Goal: Share content: Share content

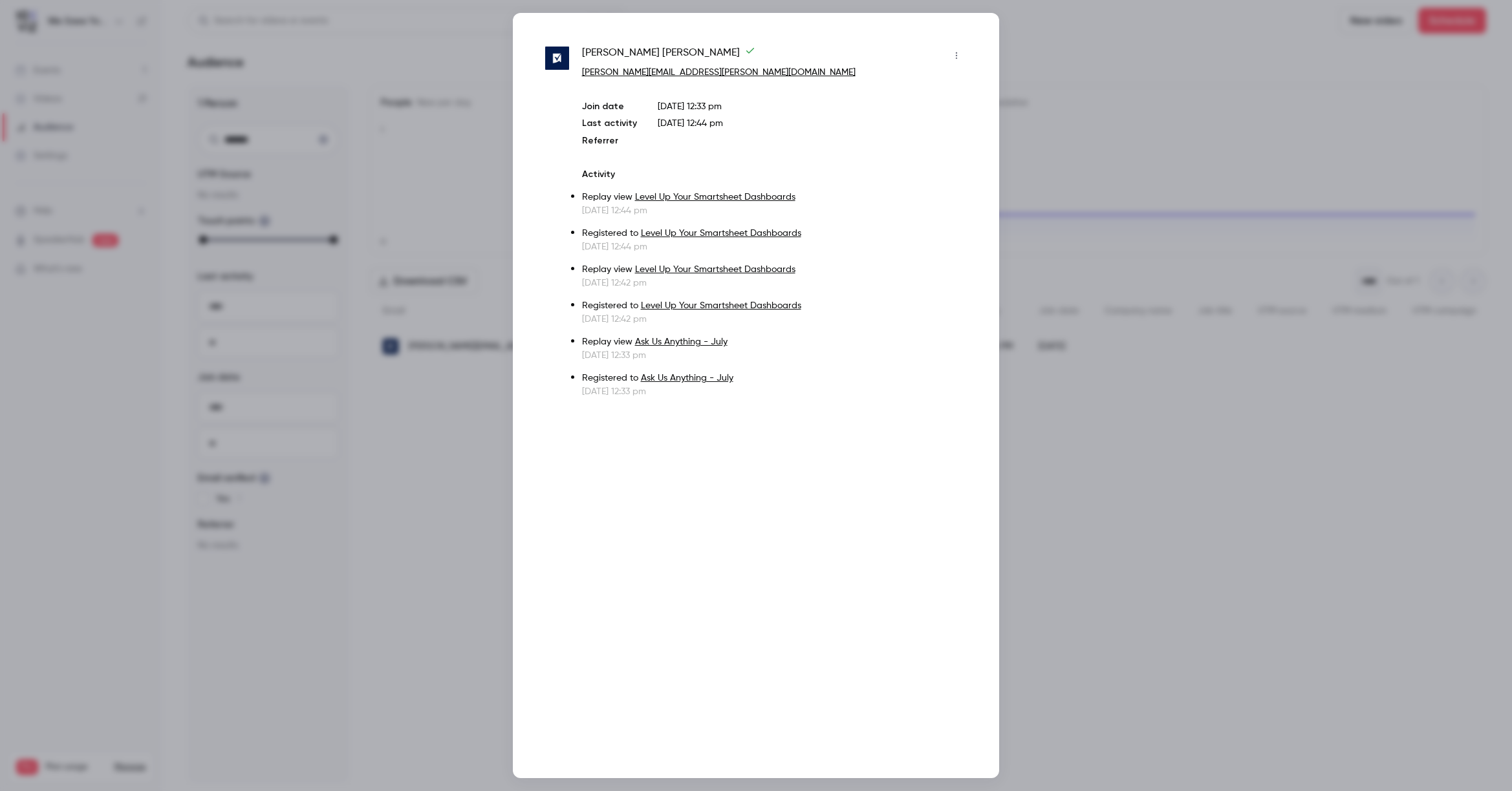
click at [1164, 61] on div at bounding box center [756, 396] width 1512 height 791
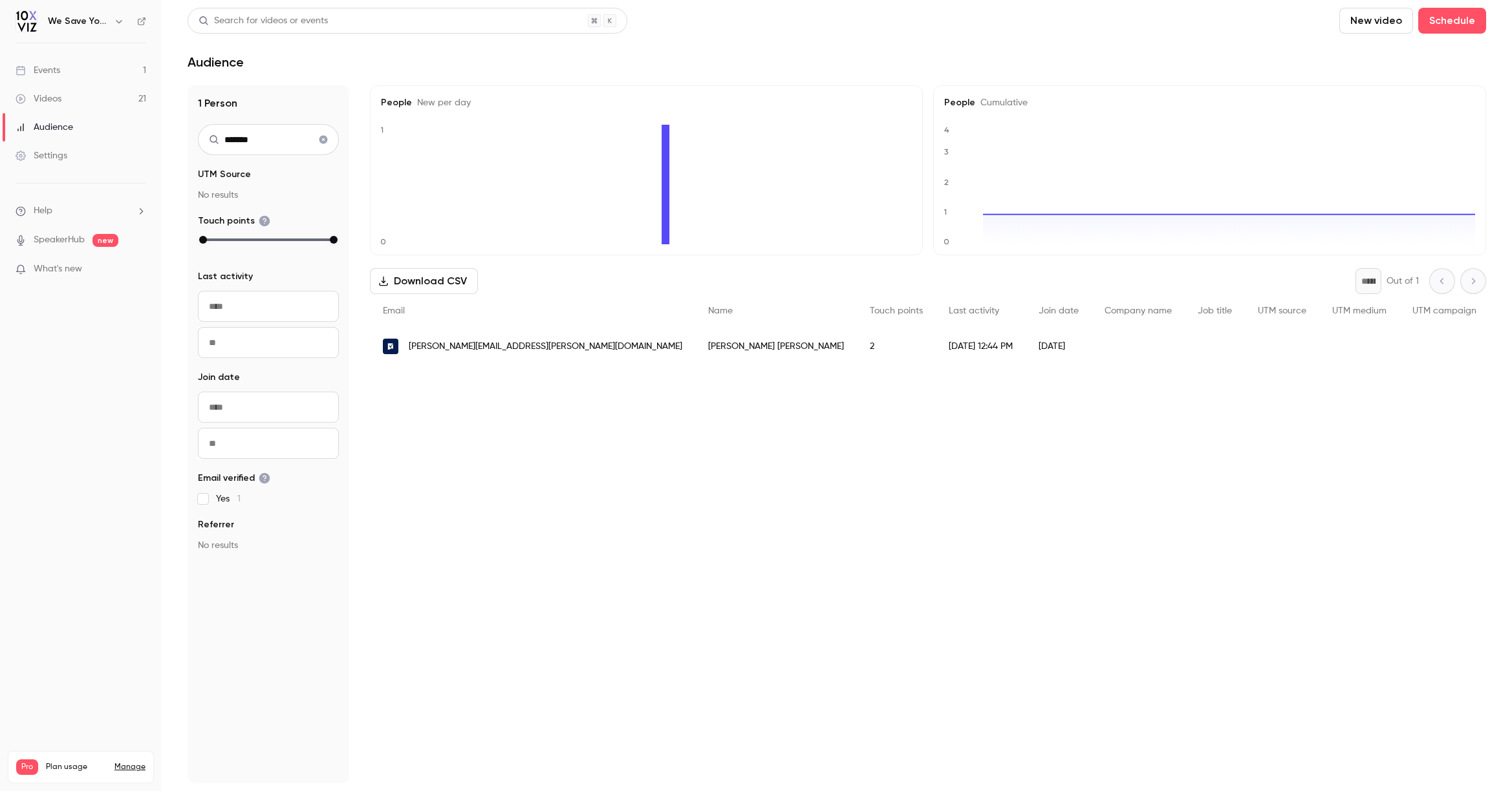
click at [60, 71] on div "Events" at bounding box center [38, 70] width 45 height 13
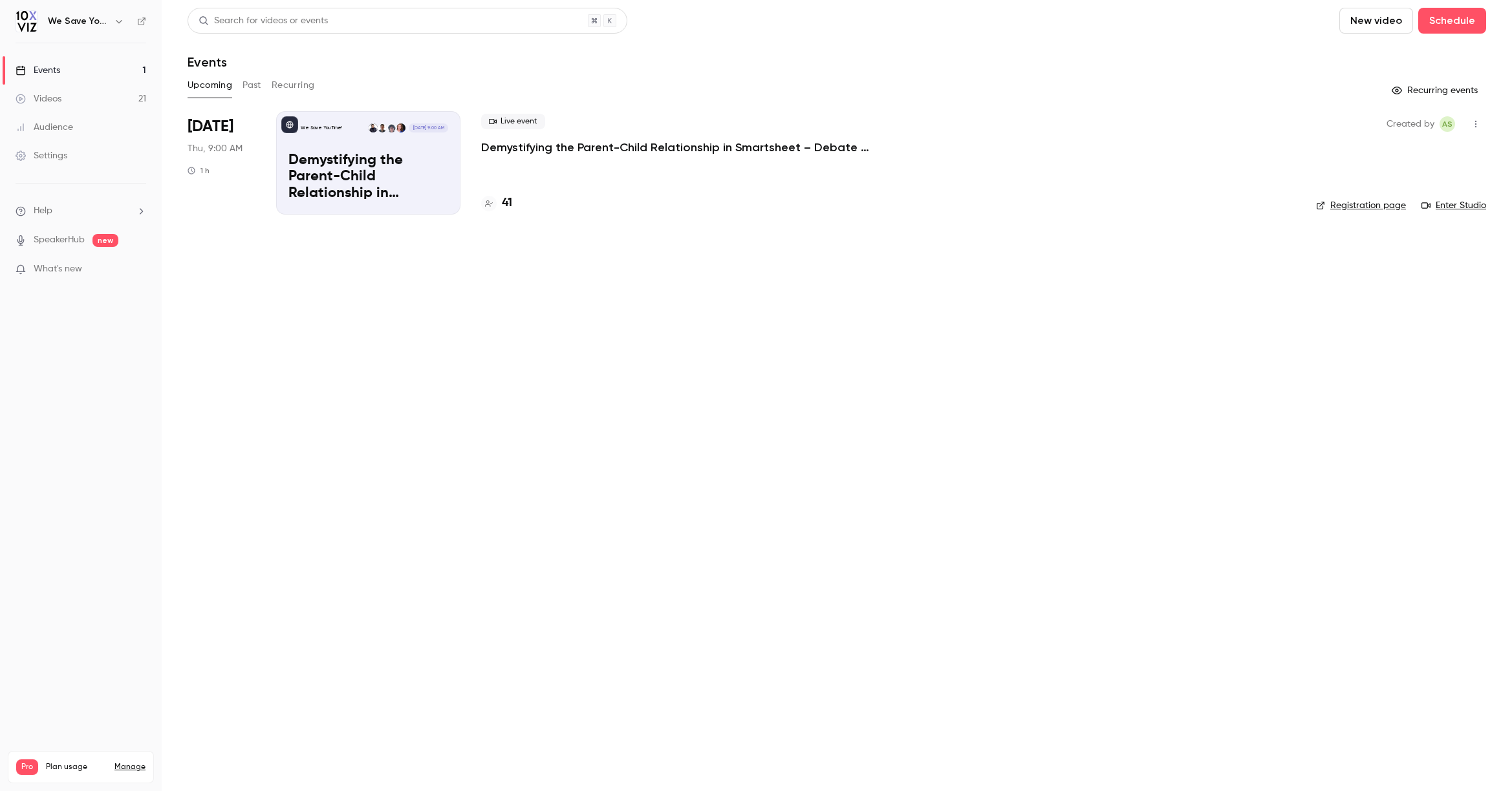
click at [249, 85] on button "Past" at bounding box center [251, 86] width 18 height 21
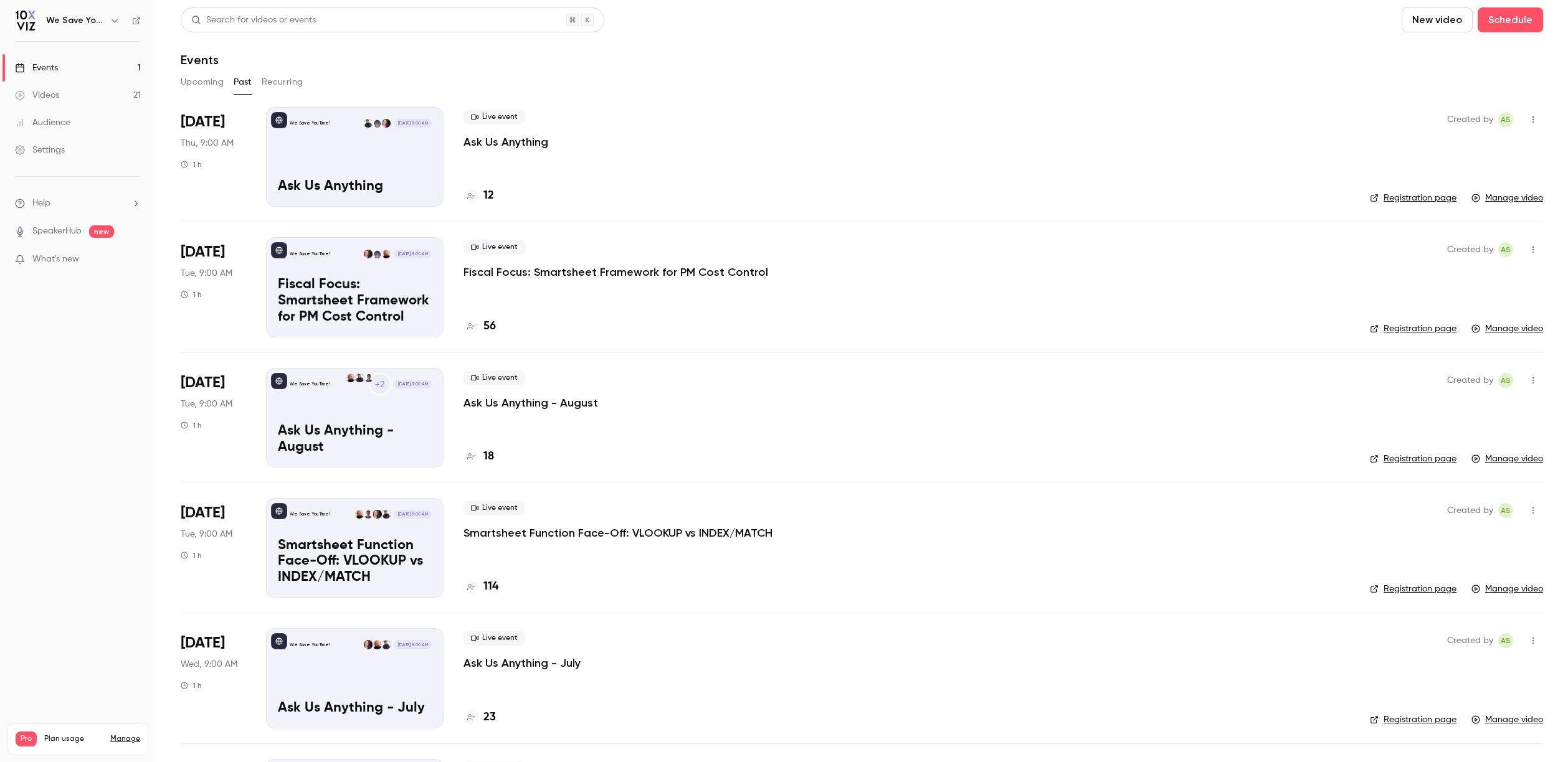
click at [188, 85] on button "Upcoming" at bounding box center [202, 83] width 43 height 20
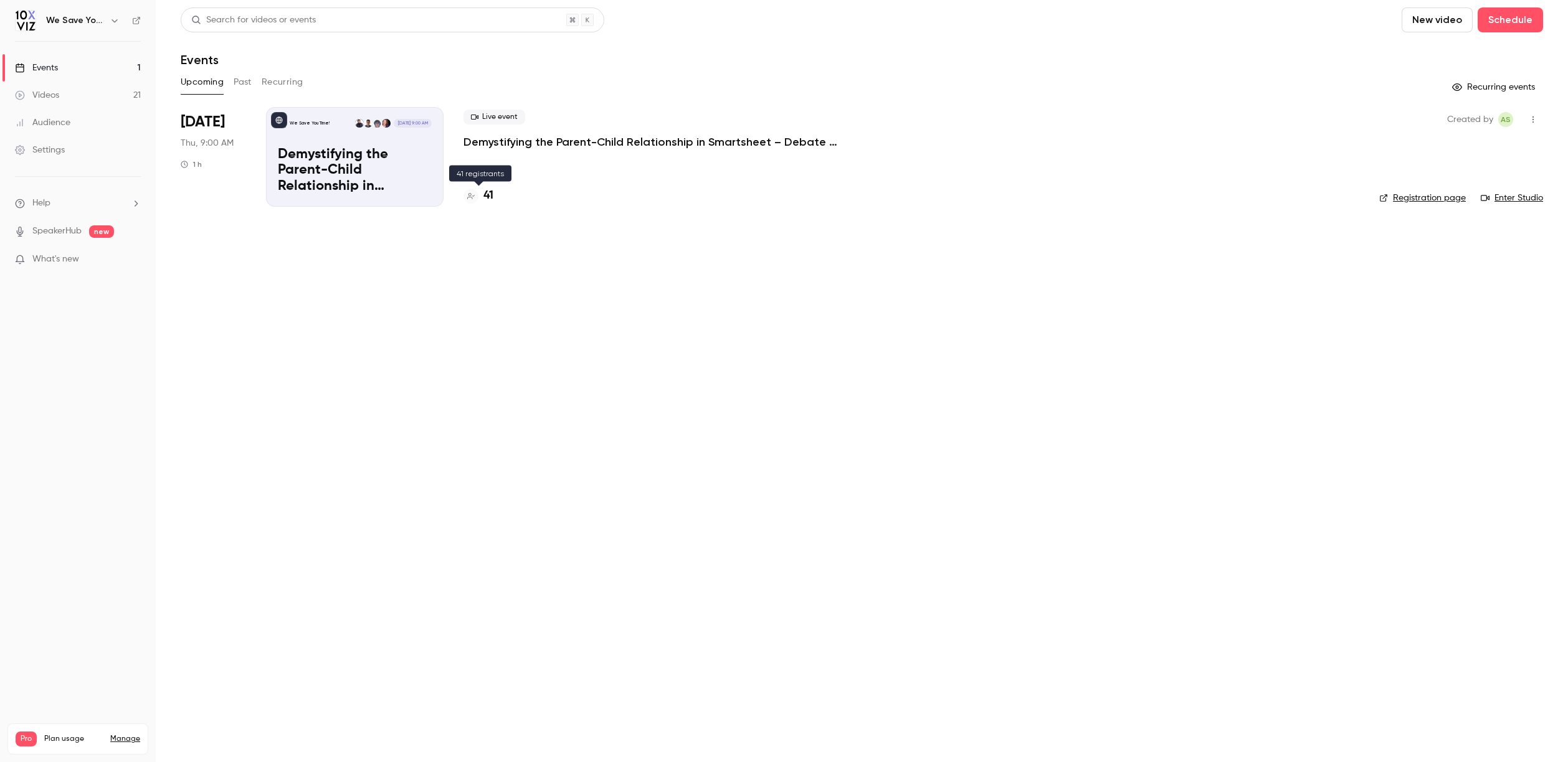
click at [490, 198] on h4 "41" at bounding box center [488, 196] width 10 height 17
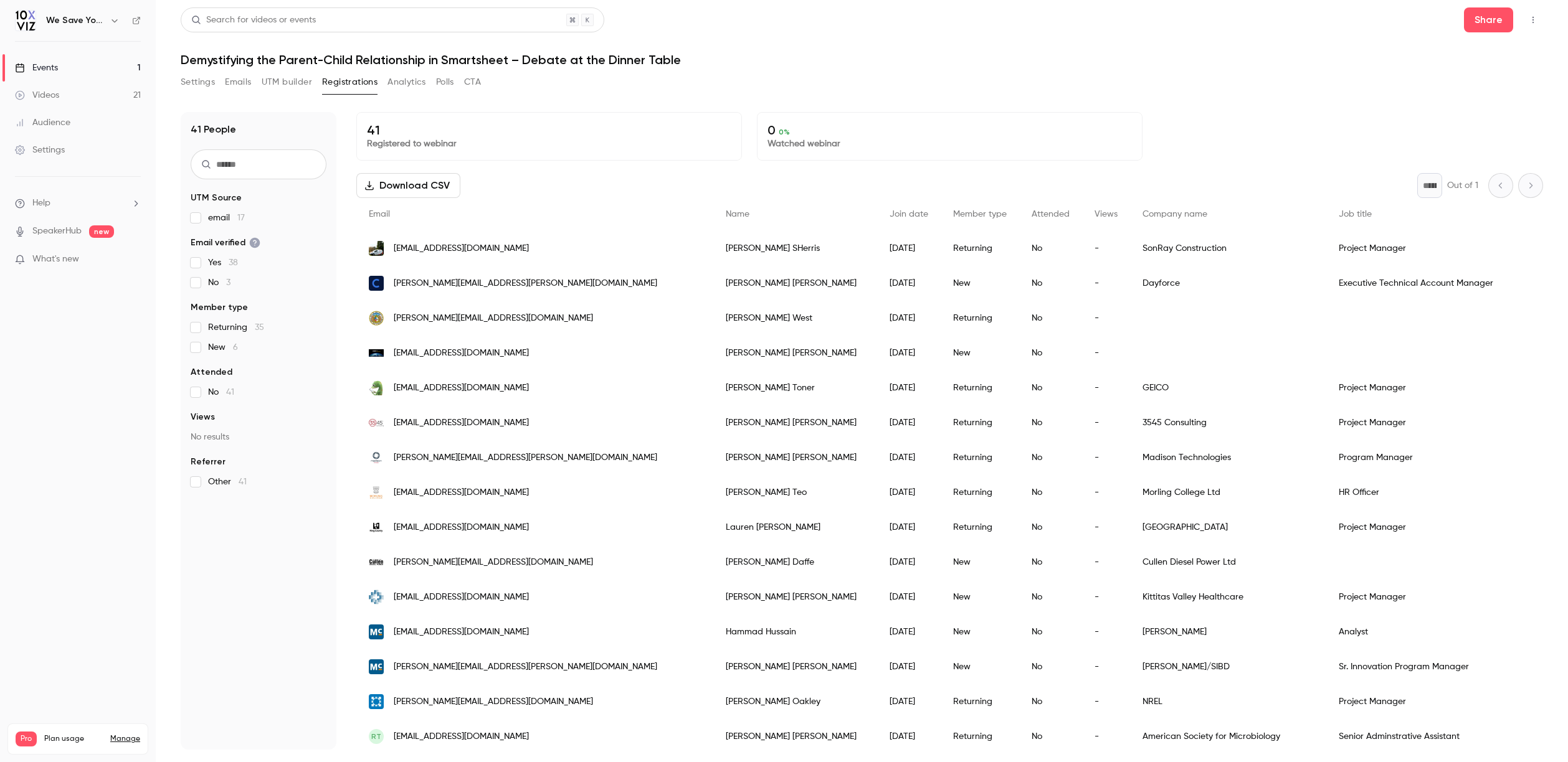
click at [54, 94] on div "Videos" at bounding box center [37, 95] width 44 height 13
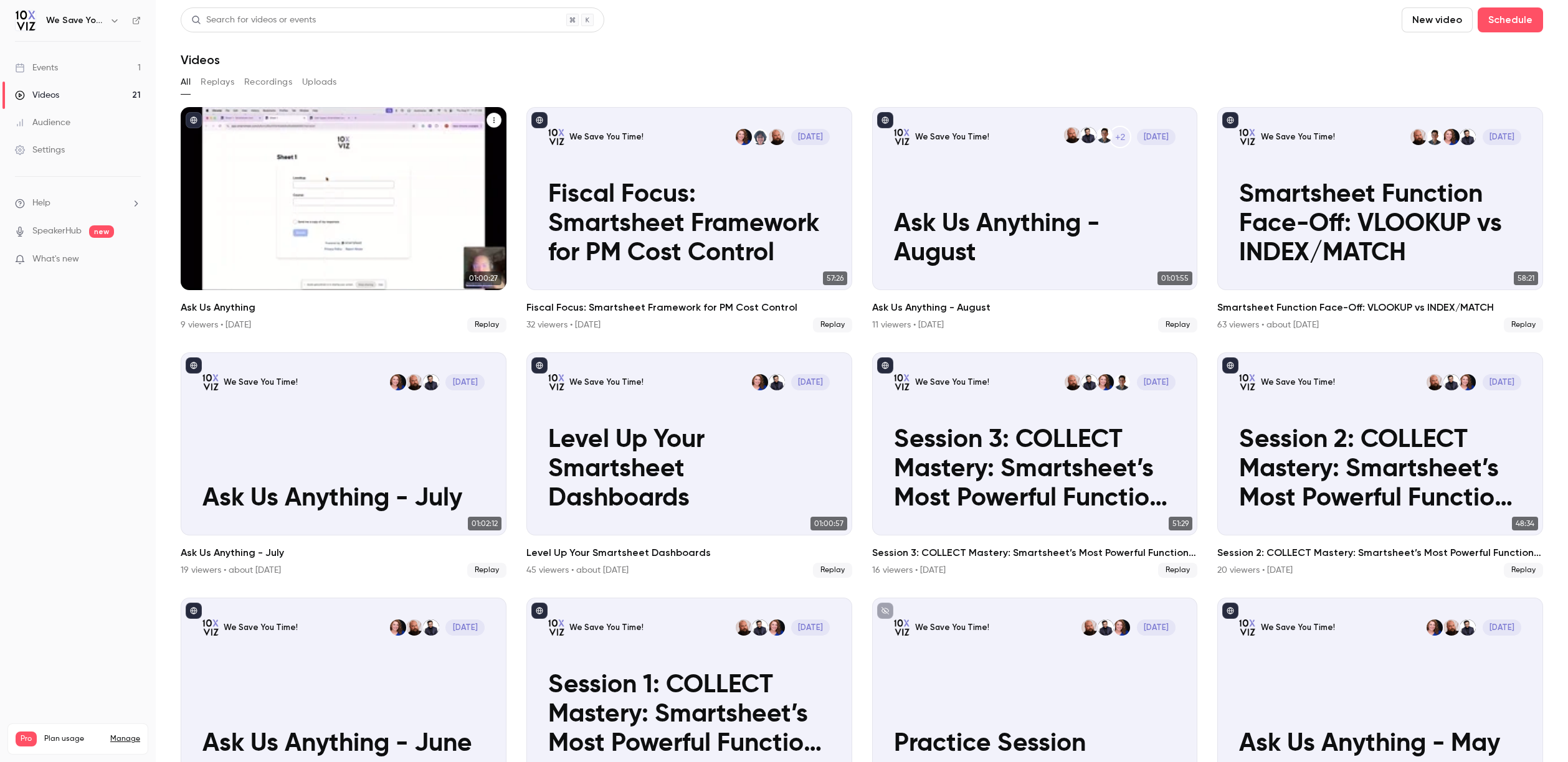
click at [357, 184] on div "We Save You Time! [DATE] Ask Us Anything" at bounding box center [343, 198] width 326 height 183
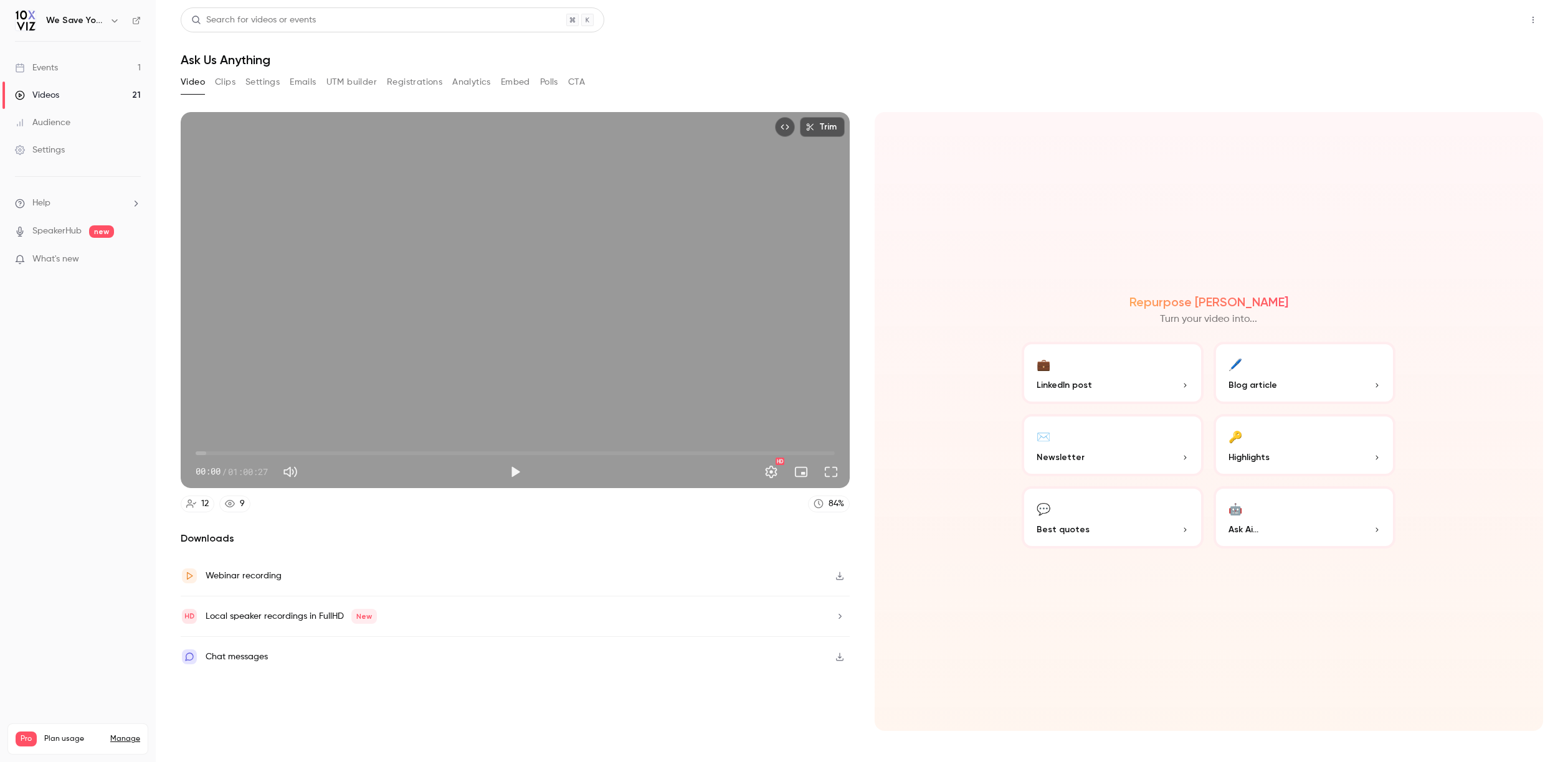
click at [1456, 17] on button "Share" at bounding box center [1489, 20] width 49 height 25
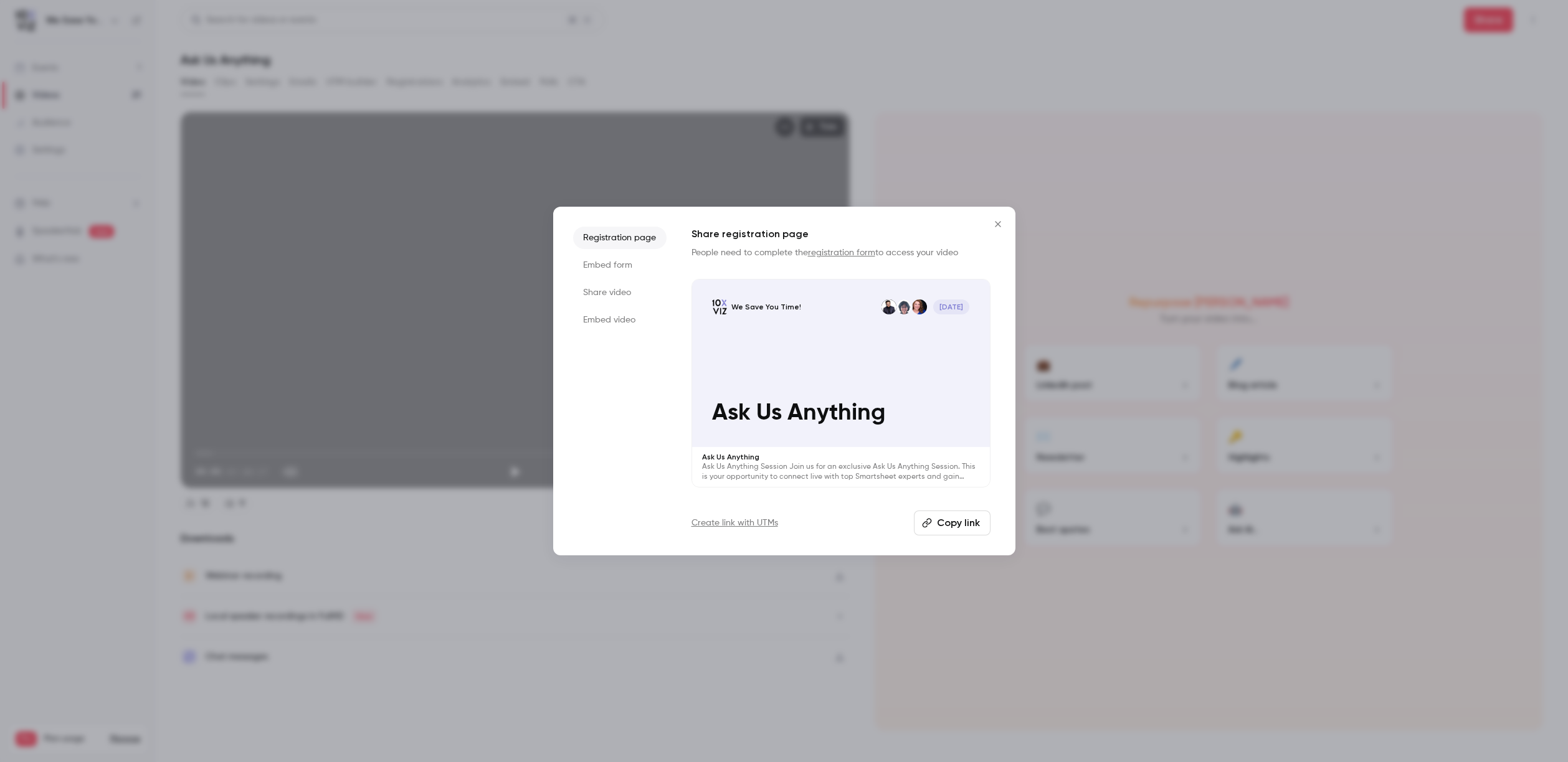
click at [598, 291] on li "Share video" at bounding box center [620, 292] width 94 height 23
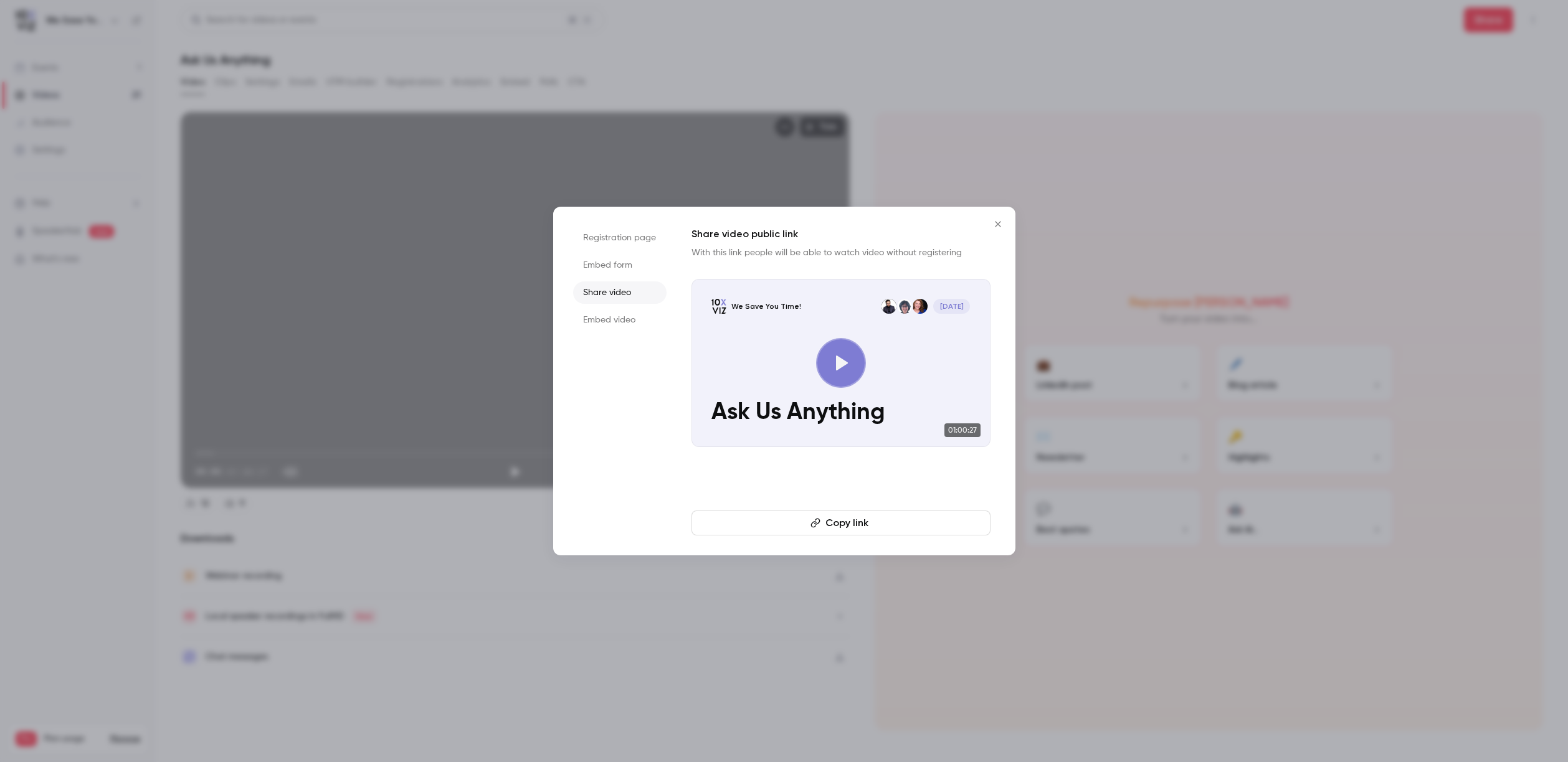
click at [831, 530] on button "Copy link" at bounding box center [841, 523] width 299 height 25
click at [828, 524] on button "Copied!" at bounding box center [841, 523] width 299 height 25
